Goal: Find specific fact: Find specific fact

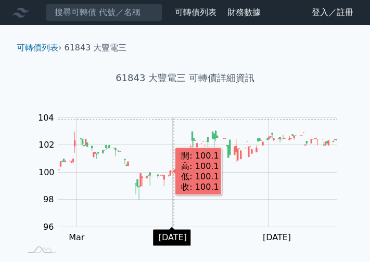
scroll to position [198, 0]
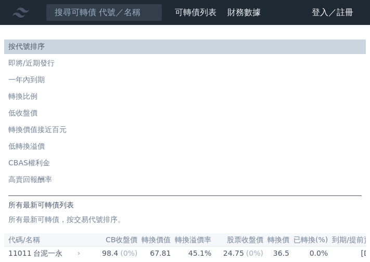
click at [144, 40] on link "按代號排序" at bounding box center [185, 47] width 362 height 15
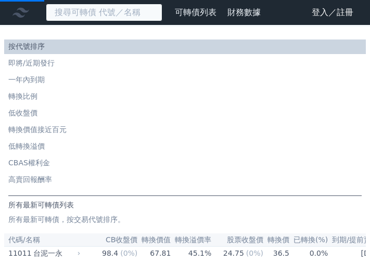
click at [104, 6] on input at bounding box center [104, 13] width 117 height 18
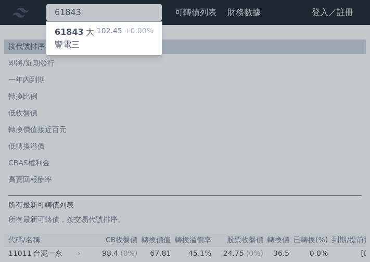
type input "61843"
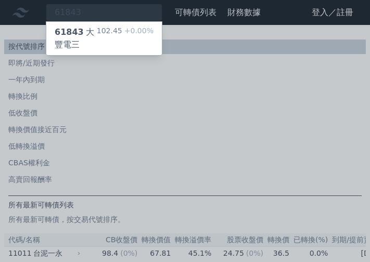
click at [114, 30] on div "102.45 +0.00%" at bounding box center [125, 38] width 57 height 25
